Goal: Transaction & Acquisition: Purchase product/service

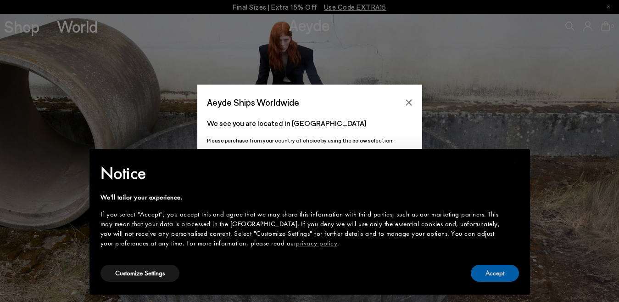
click at [497, 278] on button "Accept" at bounding box center [495, 272] width 48 height 17
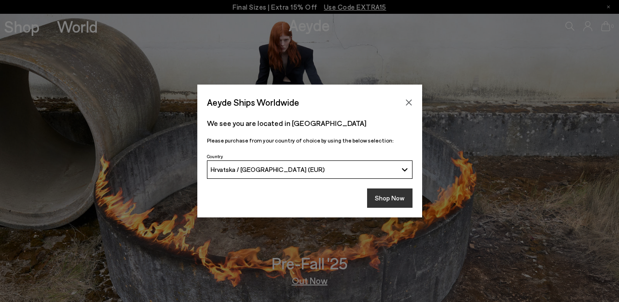
click at [403, 201] on button "Shop Now" at bounding box center [389, 197] width 45 height 19
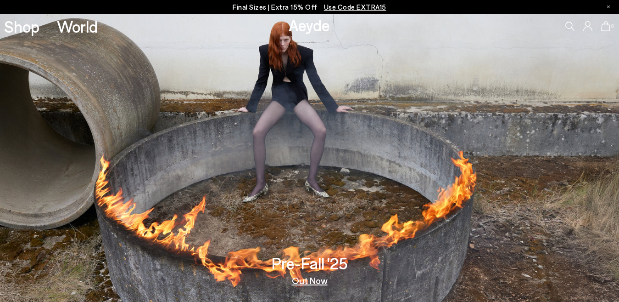
click at [262, 7] on p "Final Sizes | Extra 15% Off Use Code EXTRA15" at bounding box center [310, 6] width 154 height 11
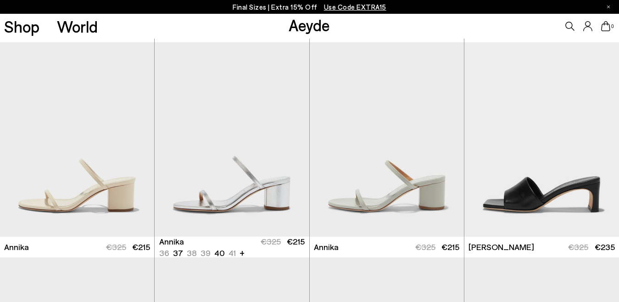
scroll to position [643, 0]
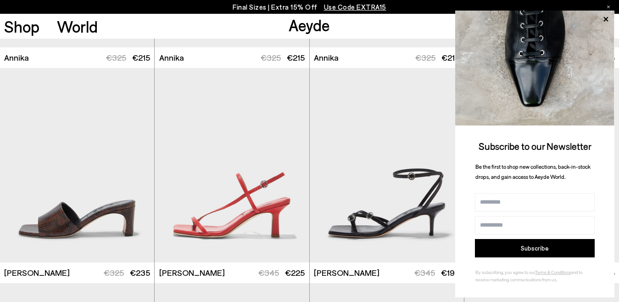
scroll to position [1285, 0]
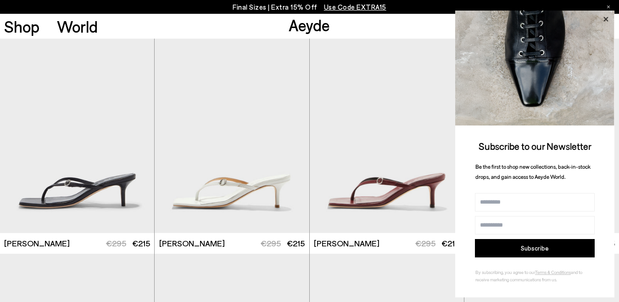
click at [607, 19] on icon at bounding box center [606, 19] width 5 height 5
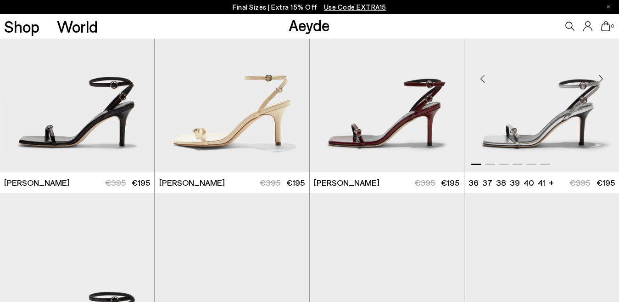
scroll to position [1578, 0]
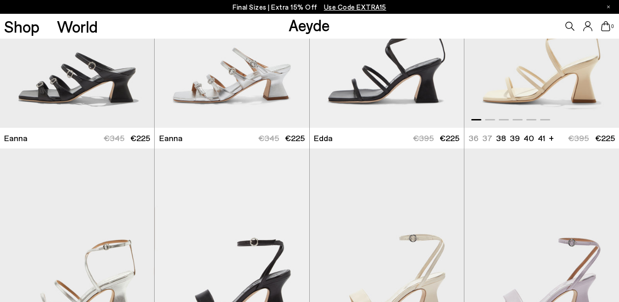
scroll to position [3076, 0]
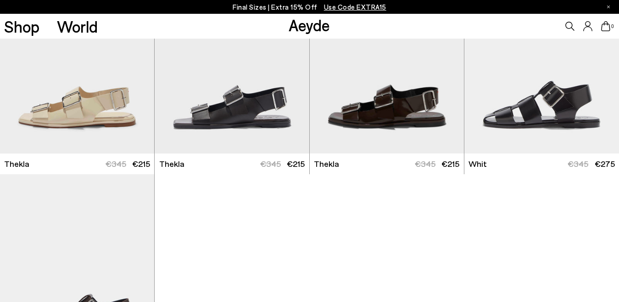
scroll to position [5004, 0]
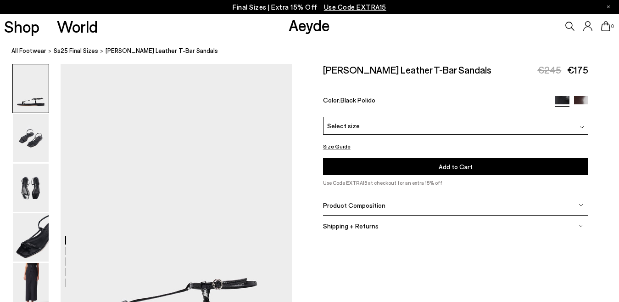
click at [41, 199] on img at bounding box center [31, 187] width 36 height 48
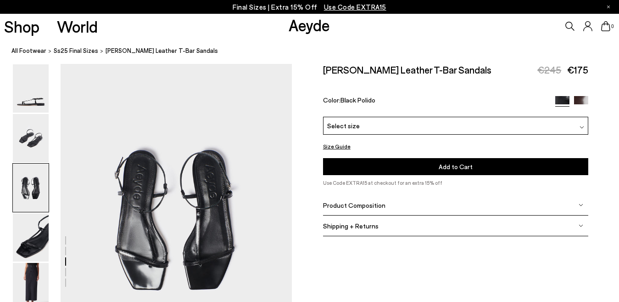
scroll to position [667, 0]
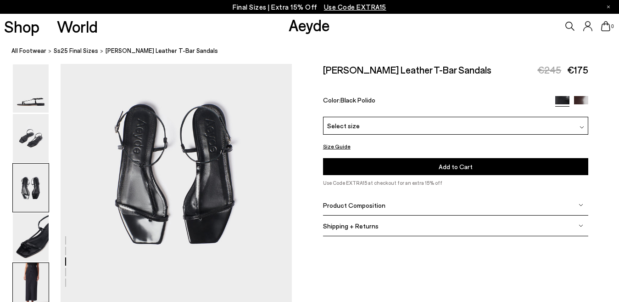
click at [25, 269] on img at bounding box center [31, 287] width 36 height 48
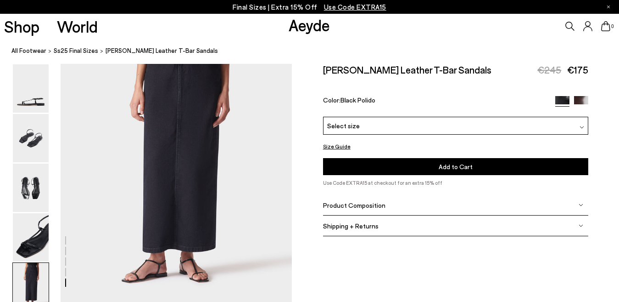
scroll to position [1304, 0]
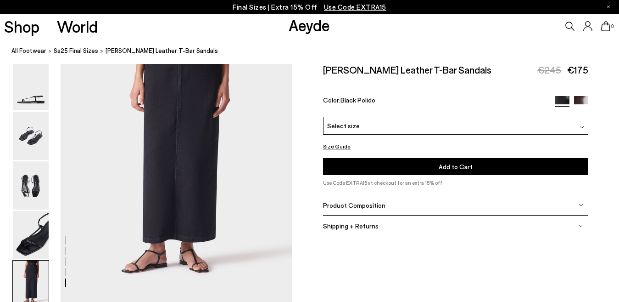
click at [33, 230] on img at bounding box center [31, 235] width 36 height 48
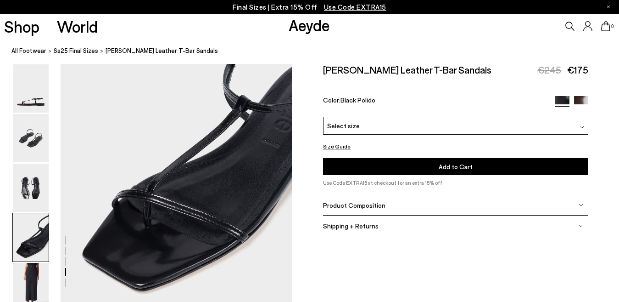
scroll to position [1023, 0]
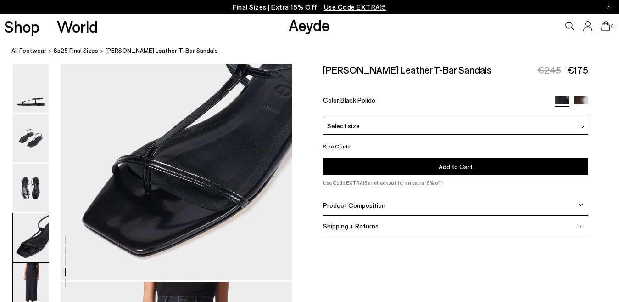
click at [32, 277] on img at bounding box center [31, 287] width 36 height 48
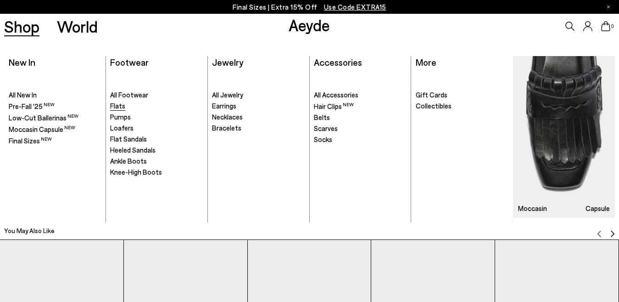
scroll to position [1395, 0]
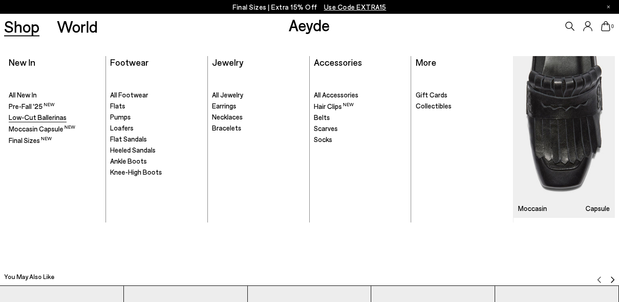
click at [56, 116] on span "Low-Cut Ballerinas" at bounding box center [38, 117] width 58 height 8
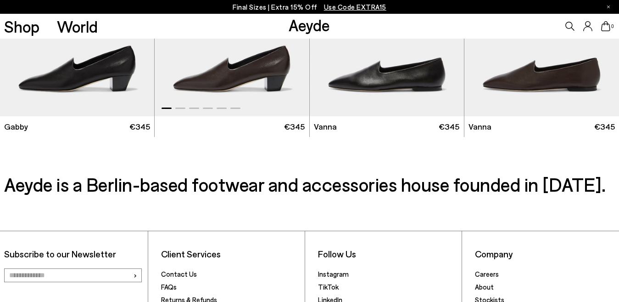
scroll to position [1010, 0]
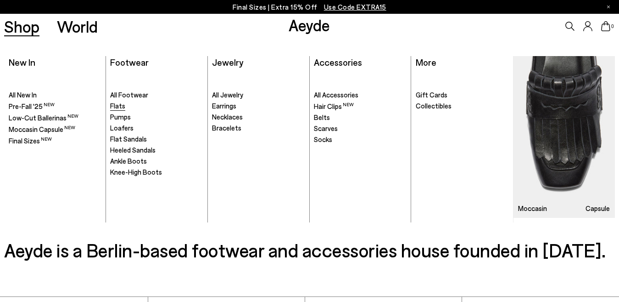
click at [119, 108] on span "Flats" at bounding box center [117, 105] width 15 height 8
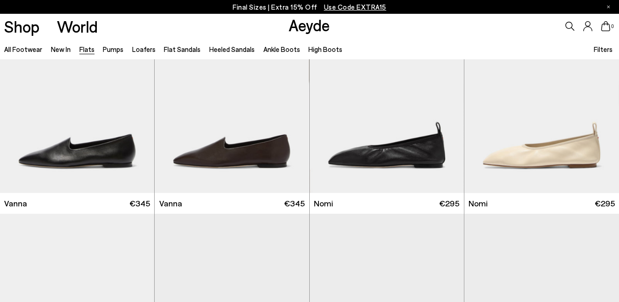
scroll to position [459, 0]
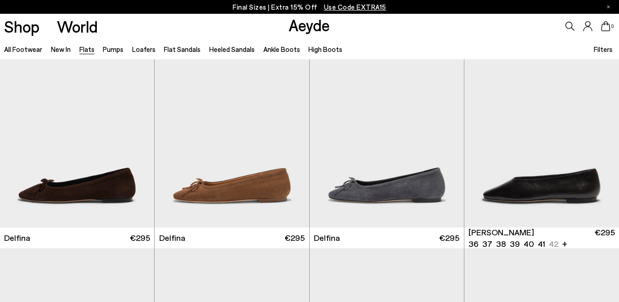
scroll to position [1836, 0]
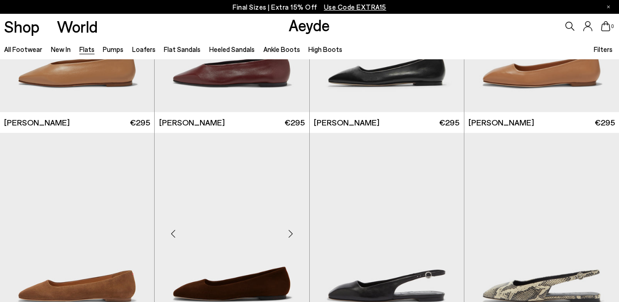
scroll to position [2708, 0]
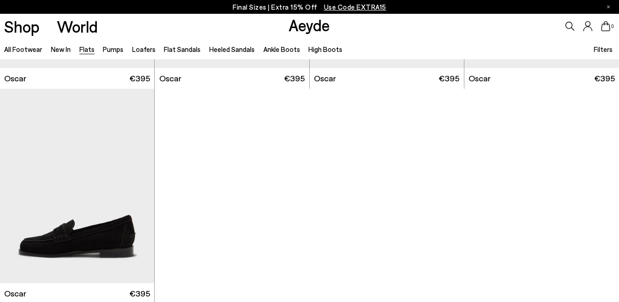
scroll to position [4453, 0]
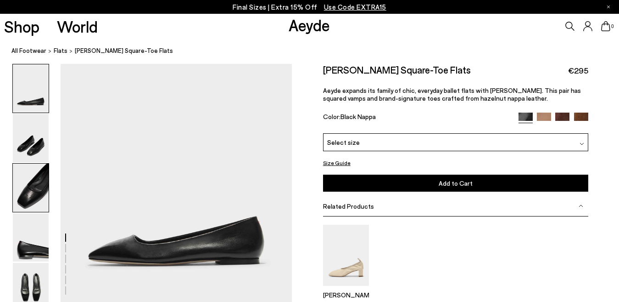
click at [34, 181] on img at bounding box center [31, 187] width 36 height 48
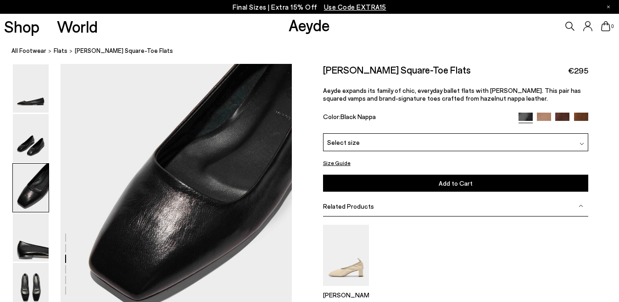
scroll to position [596, 0]
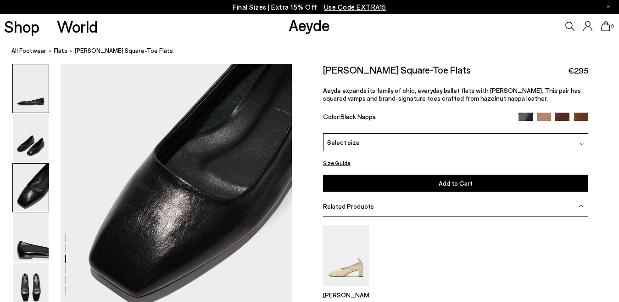
click at [29, 106] on img at bounding box center [31, 88] width 36 height 48
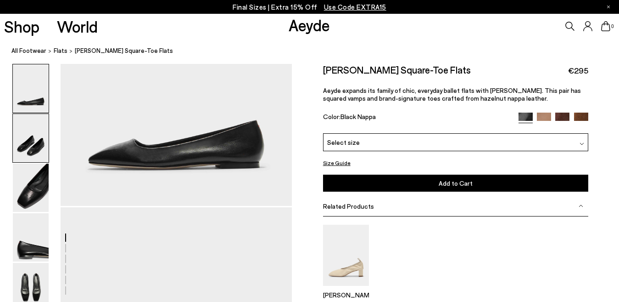
scroll to position [0, 0]
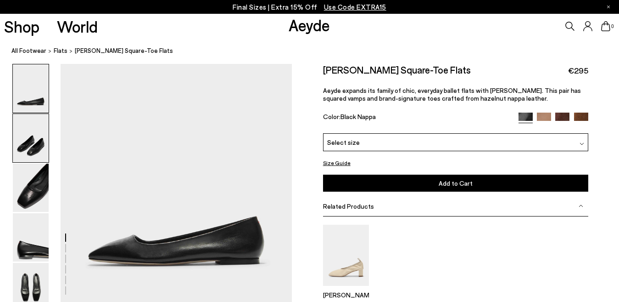
click at [43, 151] on img at bounding box center [31, 138] width 36 height 48
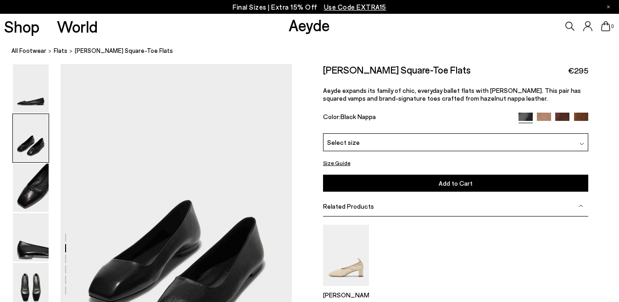
scroll to position [286, 0]
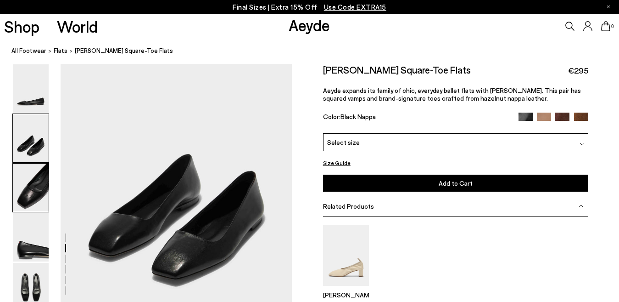
click at [34, 184] on img at bounding box center [31, 187] width 36 height 48
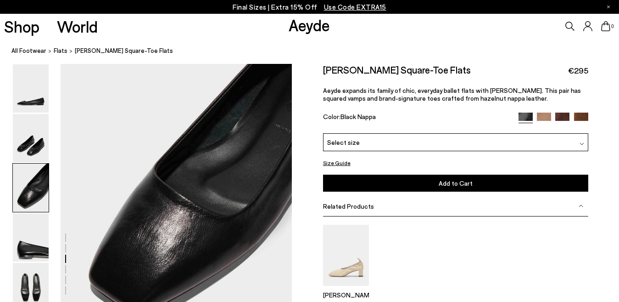
scroll to position [596, 0]
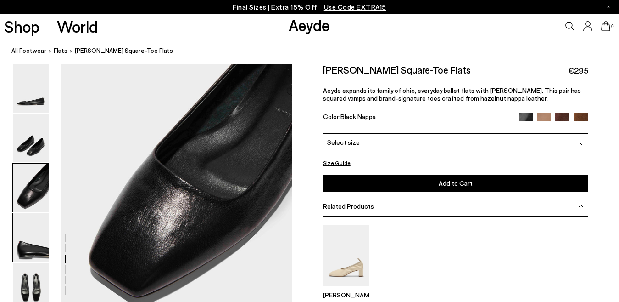
click at [26, 240] on img at bounding box center [31, 237] width 36 height 48
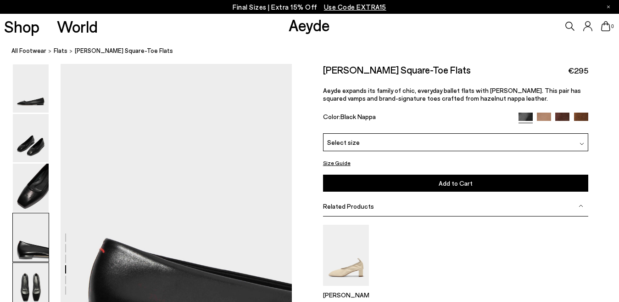
click at [25, 280] on img at bounding box center [31, 287] width 36 height 48
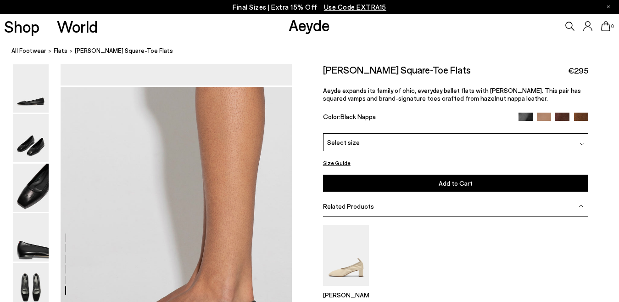
scroll to position [1446, 0]
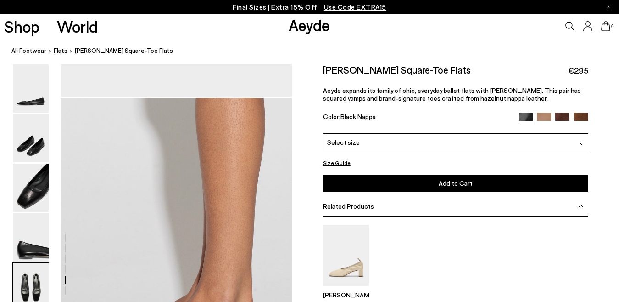
click at [543, 116] on img at bounding box center [544, 119] width 14 height 14
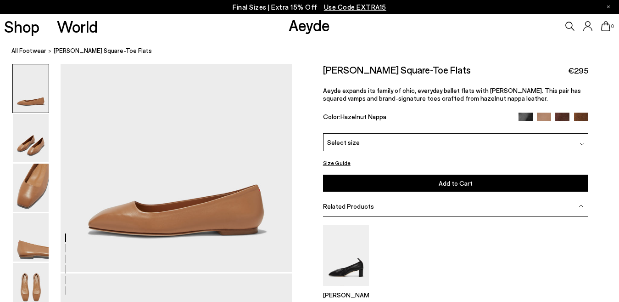
scroll to position [46, 0]
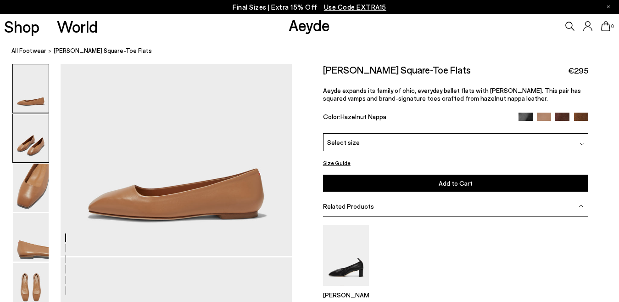
click at [32, 148] on img at bounding box center [31, 138] width 36 height 48
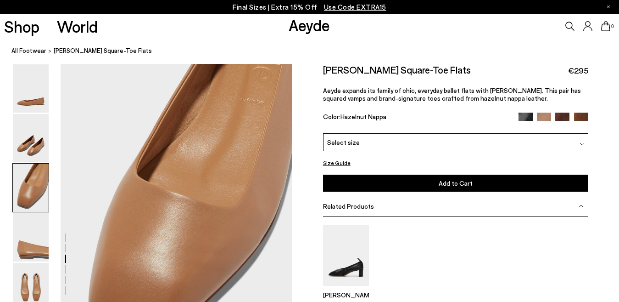
scroll to position [607, 0]
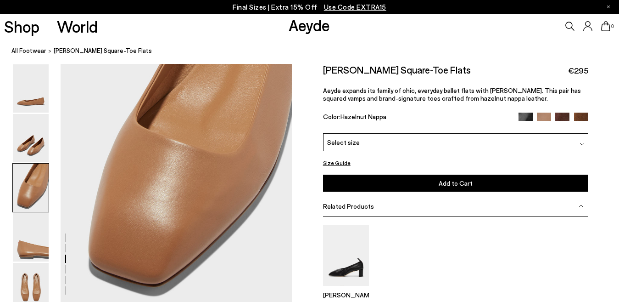
click at [561, 117] on img at bounding box center [562, 119] width 14 height 14
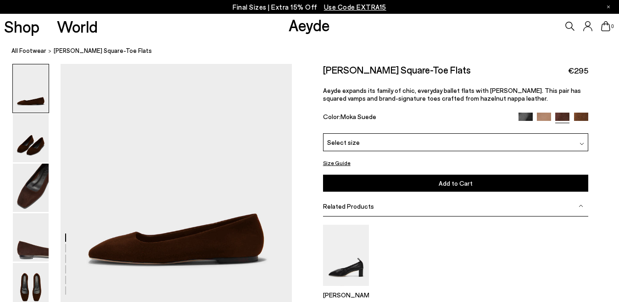
click at [578, 117] on img at bounding box center [581, 119] width 14 height 14
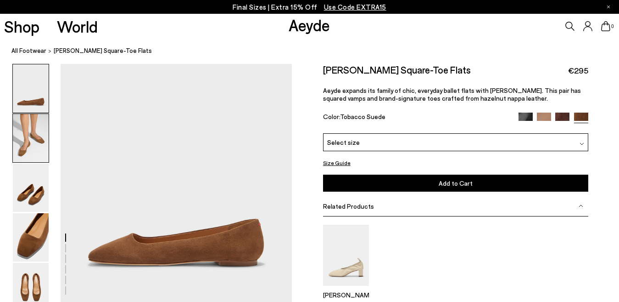
click at [32, 148] on img at bounding box center [31, 138] width 36 height 48
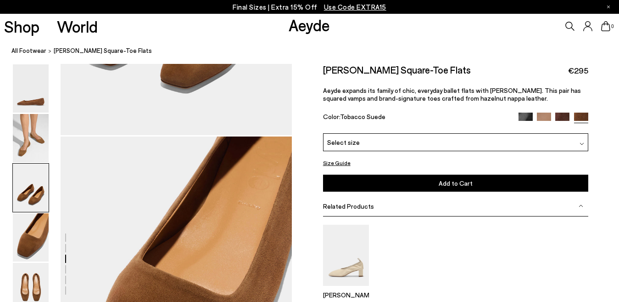
scroll to position [791, 0]
